Goal: Ask a question

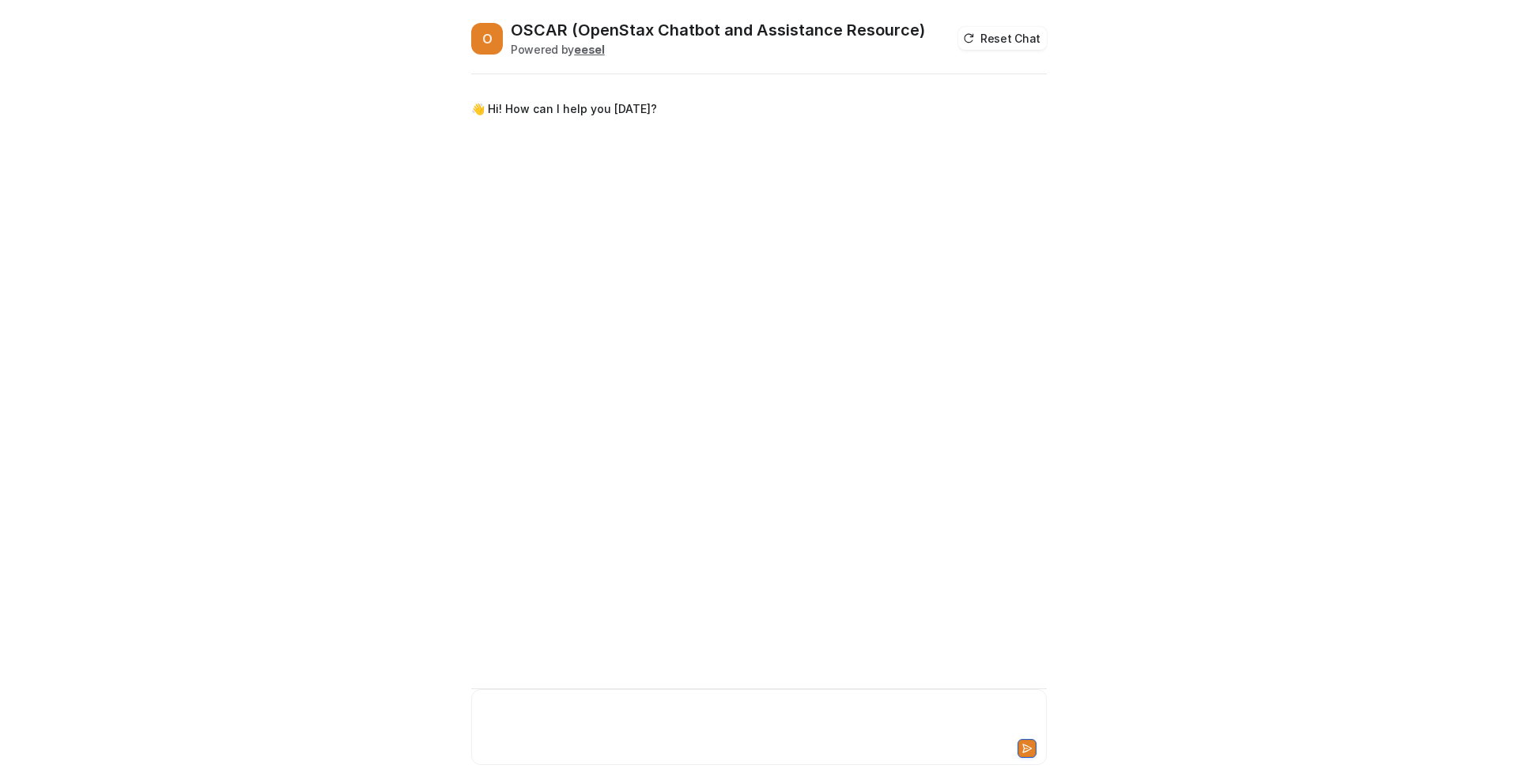
click at [543, 710] on div at bounding box center [759, 718] width 568 height 36
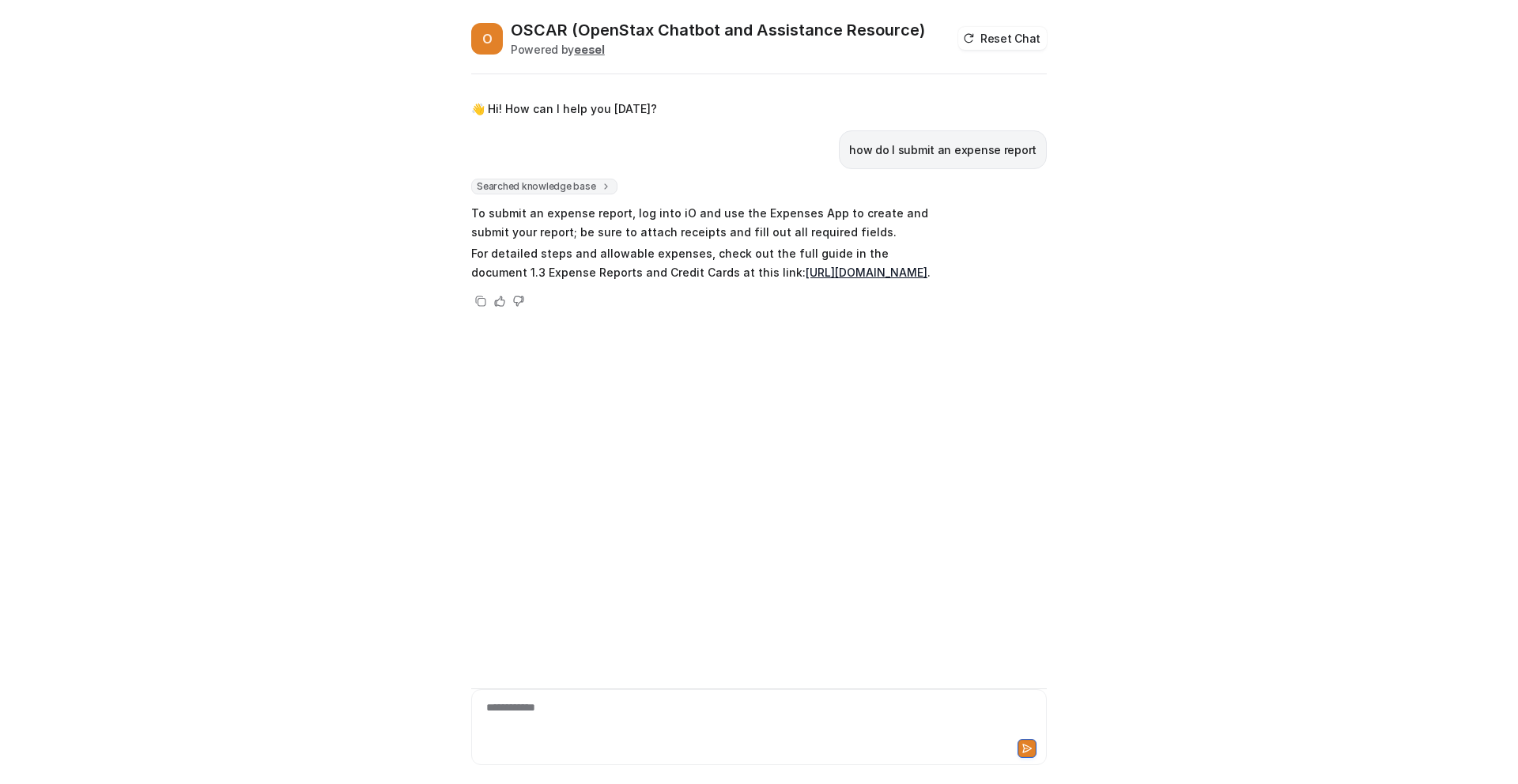
click at [805, 279] on link "[URL][DOMAIN_NAME]" at bounding box center [866, 272] width 122 height 14
click at [522, 727] on div at bounding box center [759, 718] width 568 height 36
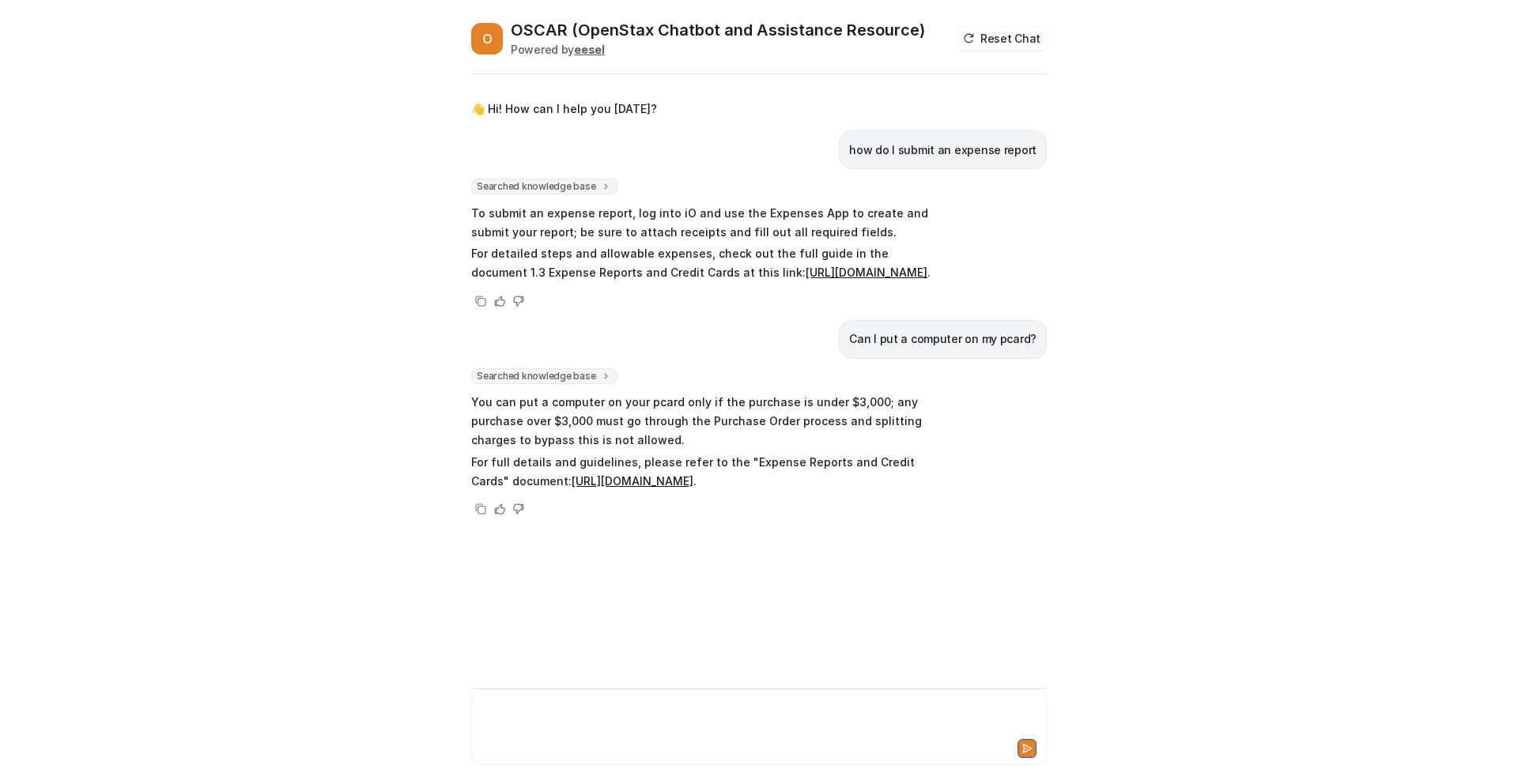
click at [528, 708] on div at bounding box center [759, 718] width 568 height 36
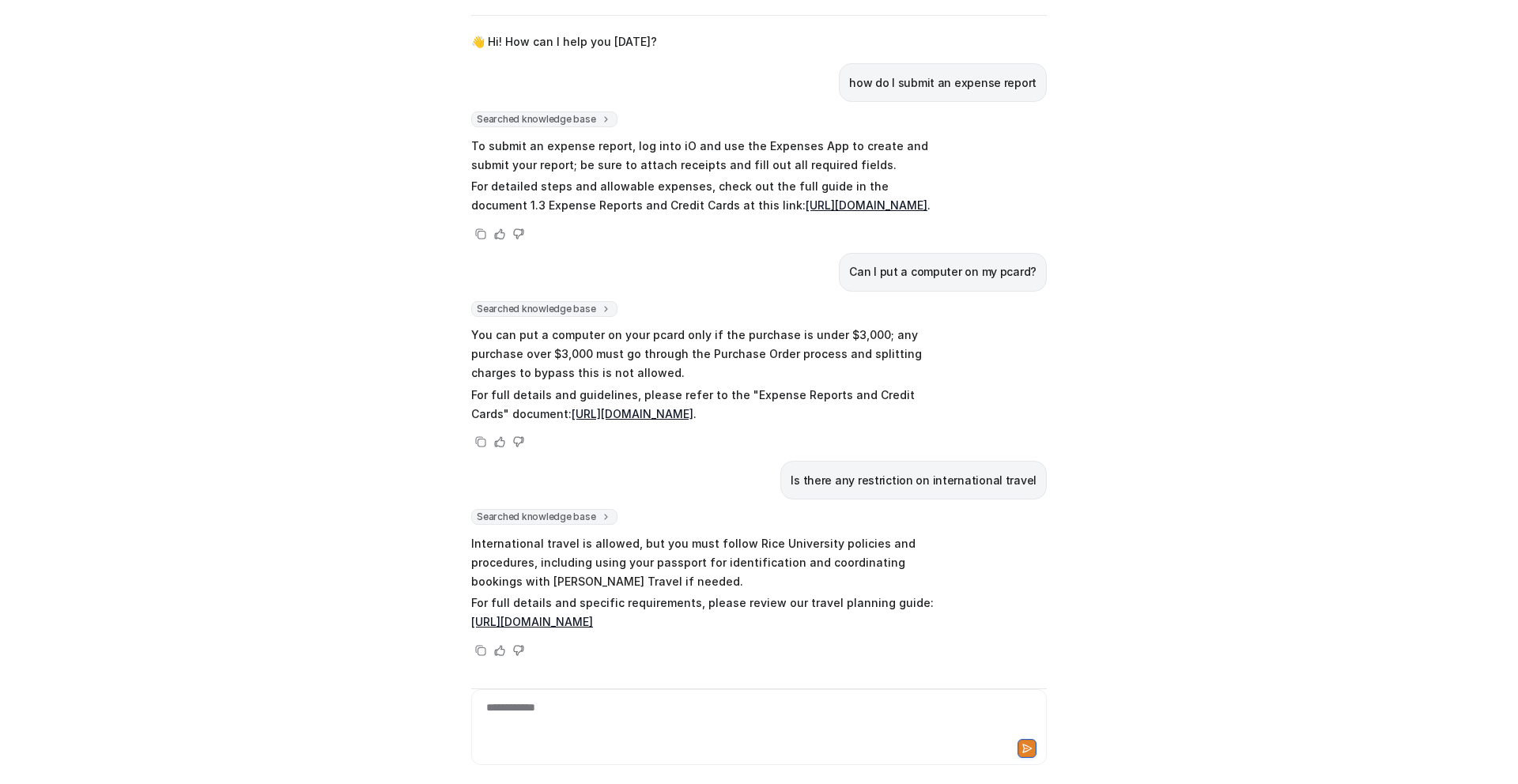
scroll to position [123, 0]
click at [593, 615] on link "[URL][DOMAIN_NAME]" at bounding box center [531, 622] width 122 height 14
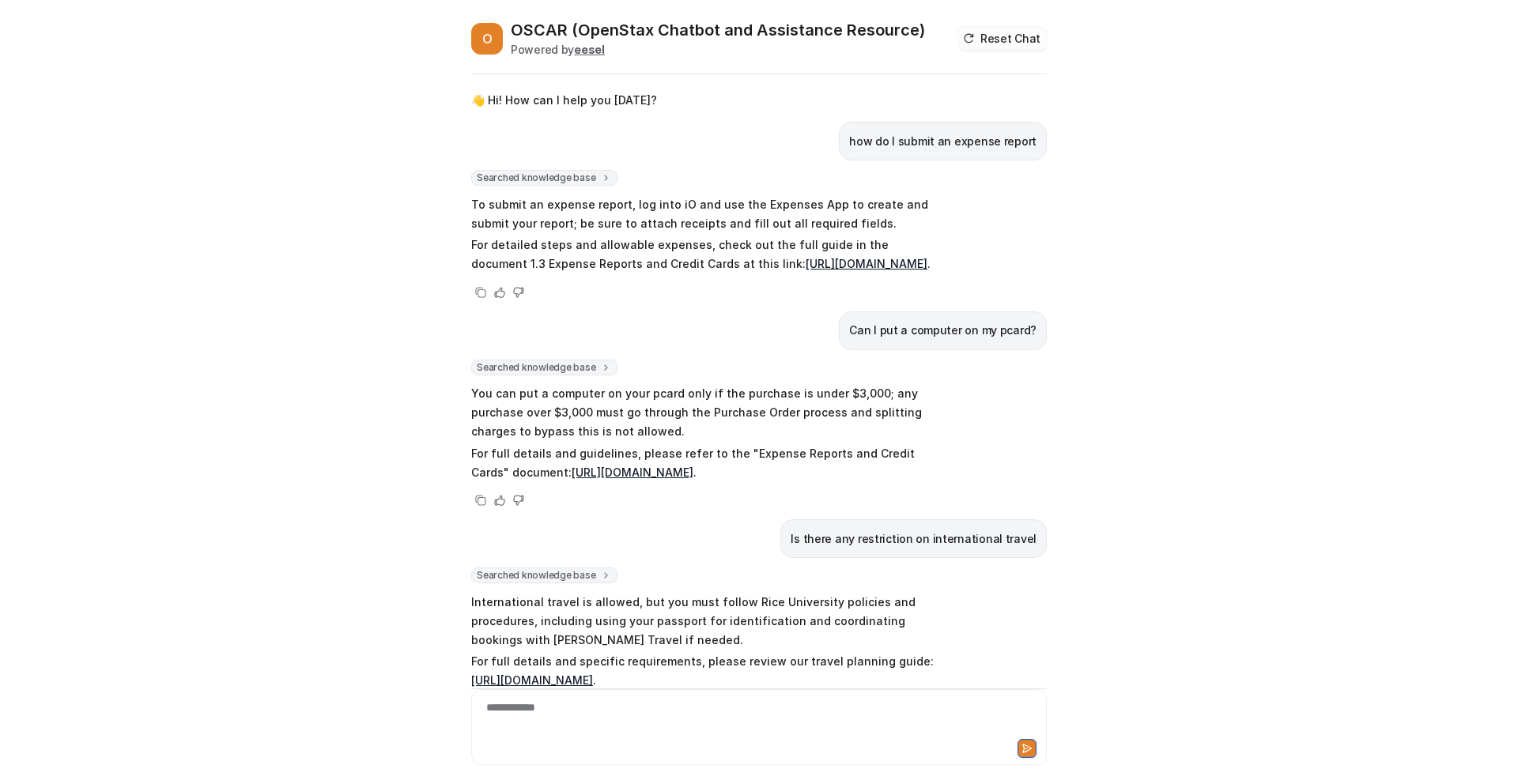
click at [1020, 34] on button "Reset Chat" at bounding box center [1002, 38] width 88 height 23
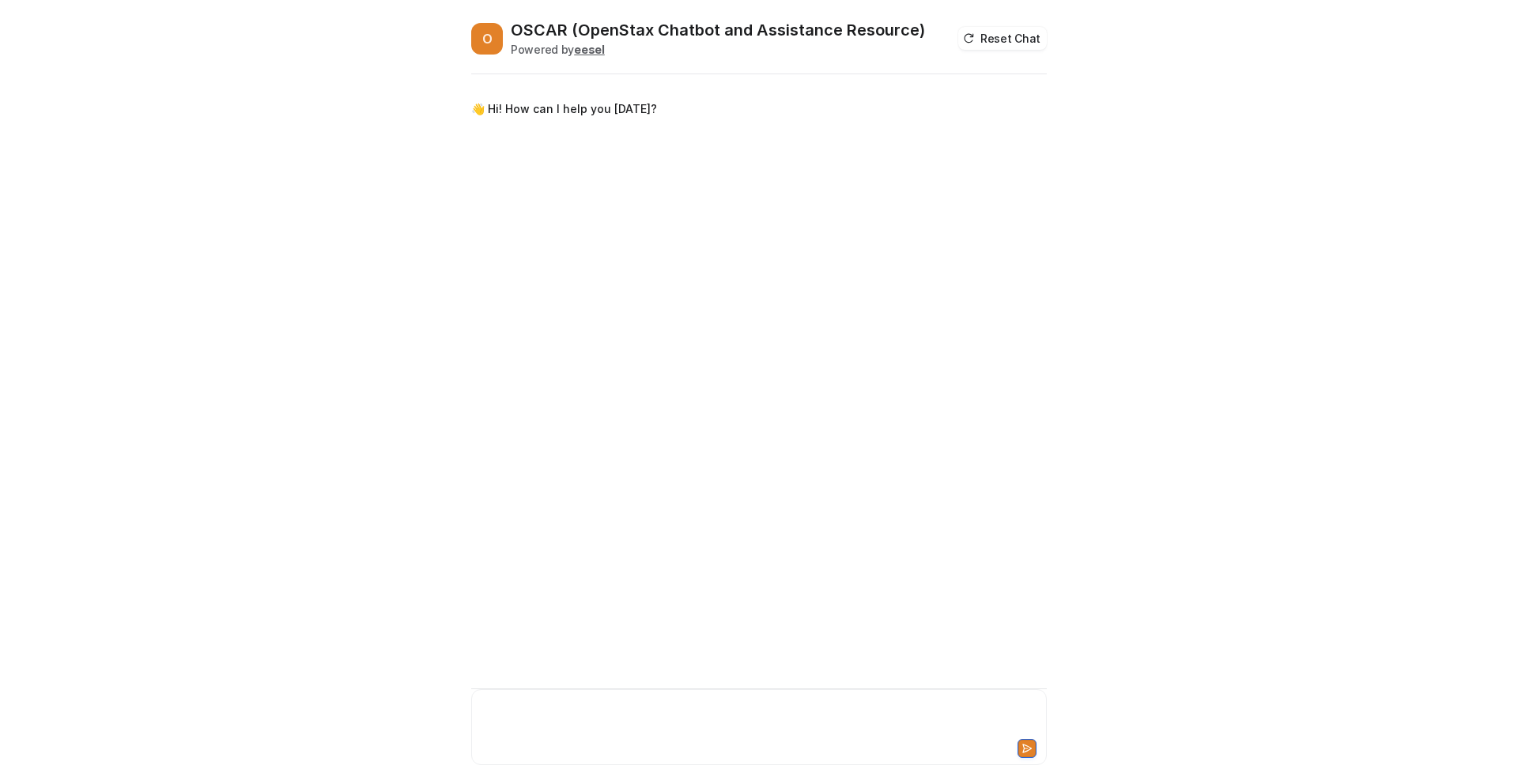
click at [532, 705] on div at bounding box center [759, 718] width 568 height 36
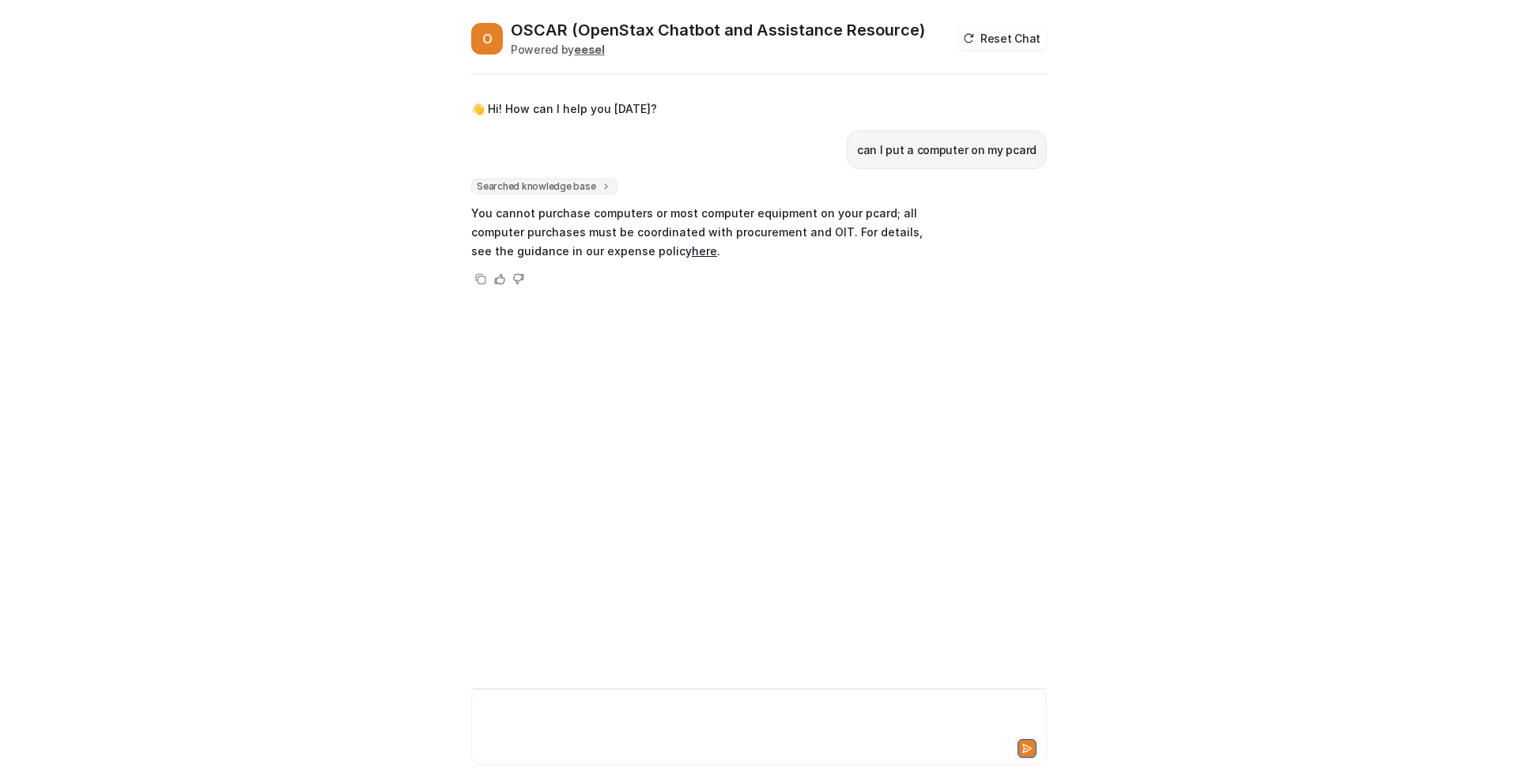
click at [549, 711] on div at bounding box center [759, 718] width 568 height 36
click at [527, 718] on div at bounding box center [759, 718] width 568 height 36
click at [692, 254] on link "here" at bounding box center [704, 251] width 25 height 14
